Goal: Task Accomplishment & Management: Manage account settings

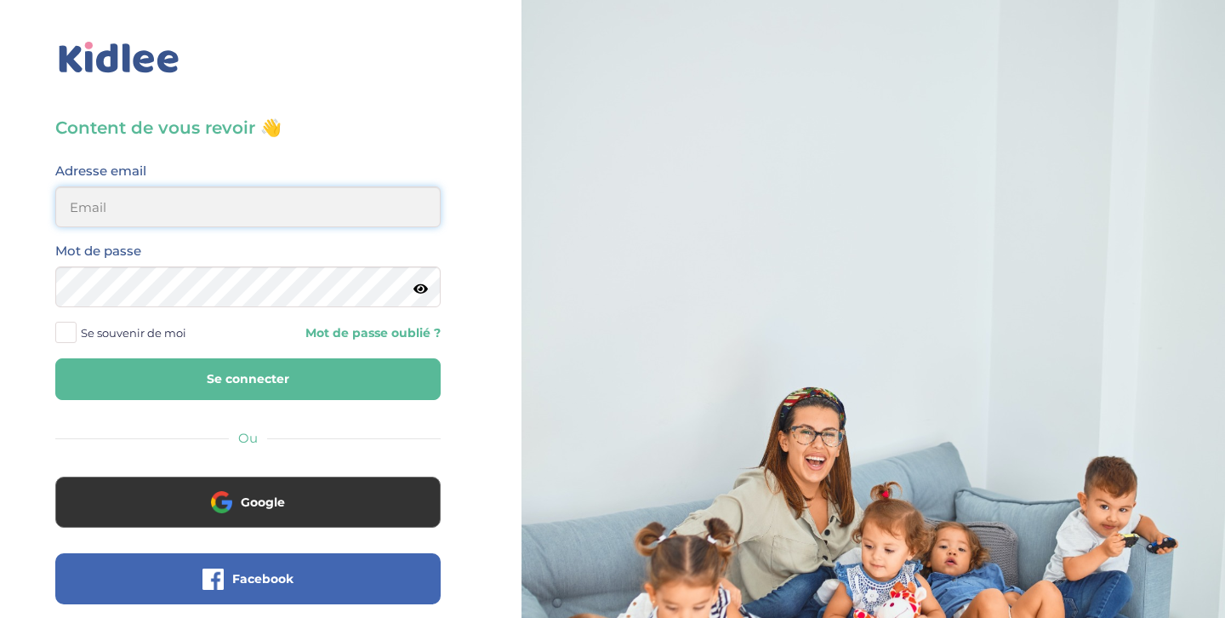
type input "[EMAIL_ADDRESS][DOMAIN_NAME]"
click at [423, 288] on icon at bounding box center [420, 288] width 14 height 13
click at [60, 339] on span at bounding box center [65, 332] width 21 height 21
click at [0, 0] on input "Se souvenir de moi" at bounding box center [0, 0] width 0 height 0
click at [182, 369] on button "Se connecter" at bounding box center [247, 379] width 385 height 42
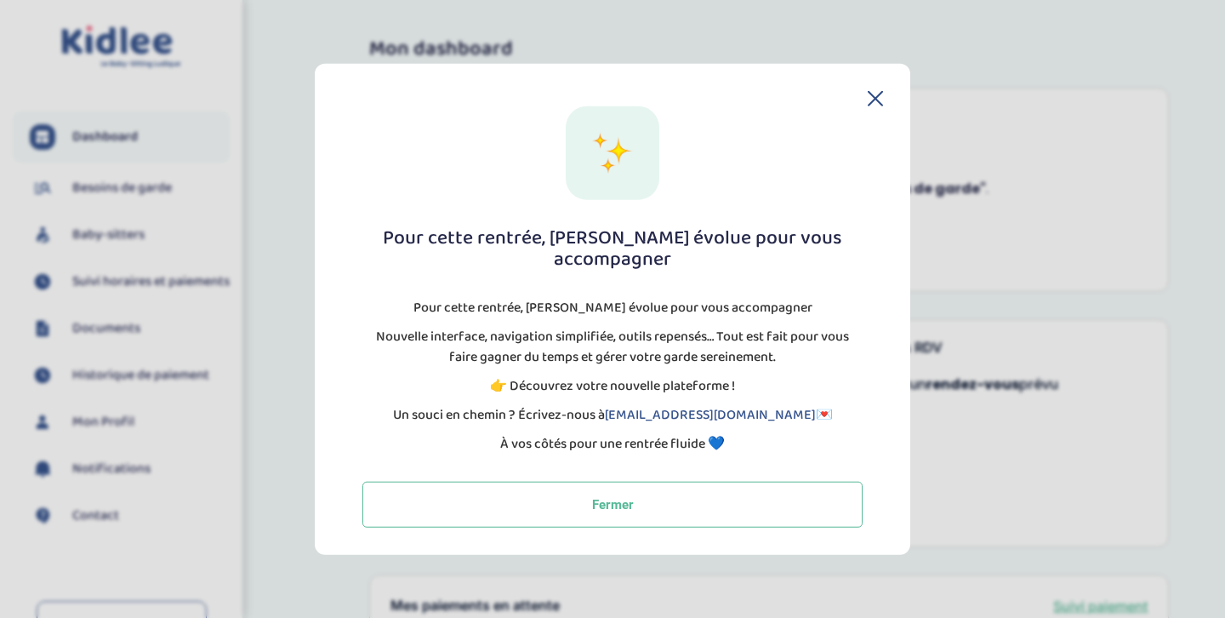
click at [870, 106] on icon at bounding box center [875, 98] width 15 height 15
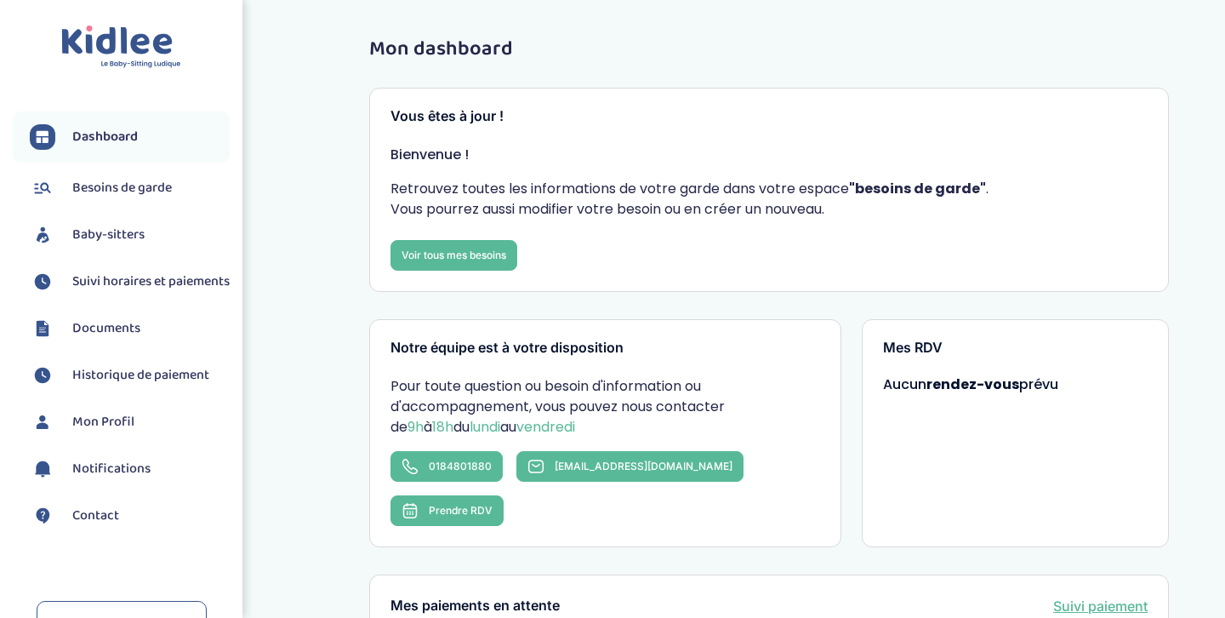
click at [126, 187] on span "Besoins de garde" at bounding box center [122, 188] width 100 height 20
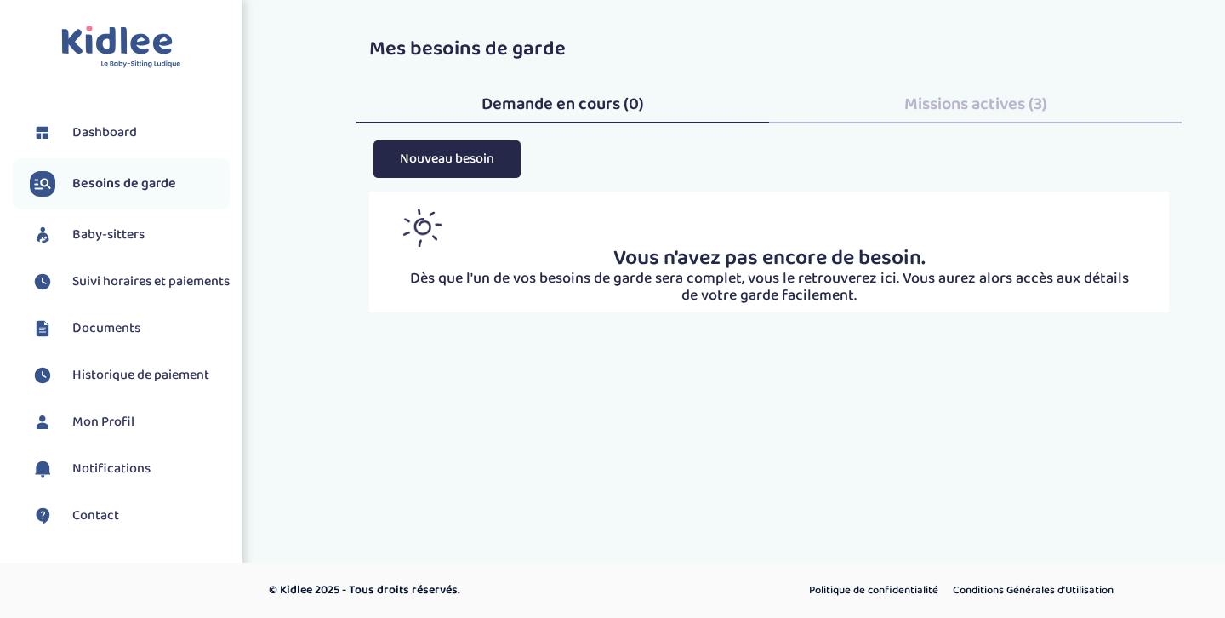
click at [116, 282] on span "Suivi horaires et paiements" at bounding box center [150, 281] width 157 height 20
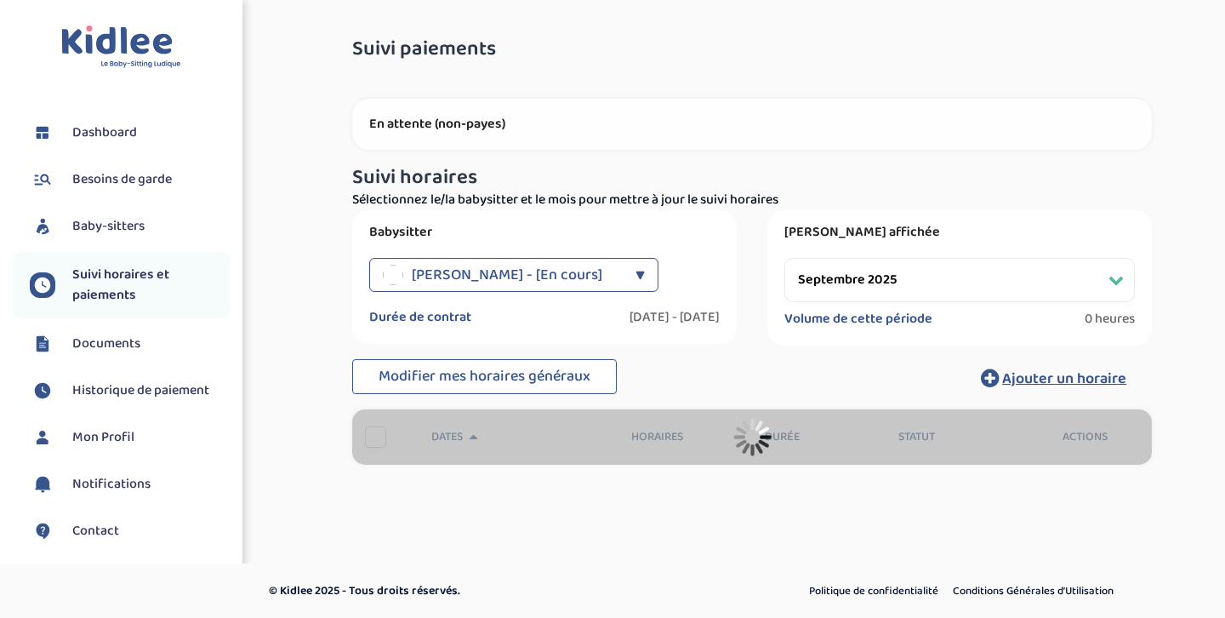
select select "septembre 2025"
